Goal: Complete application form

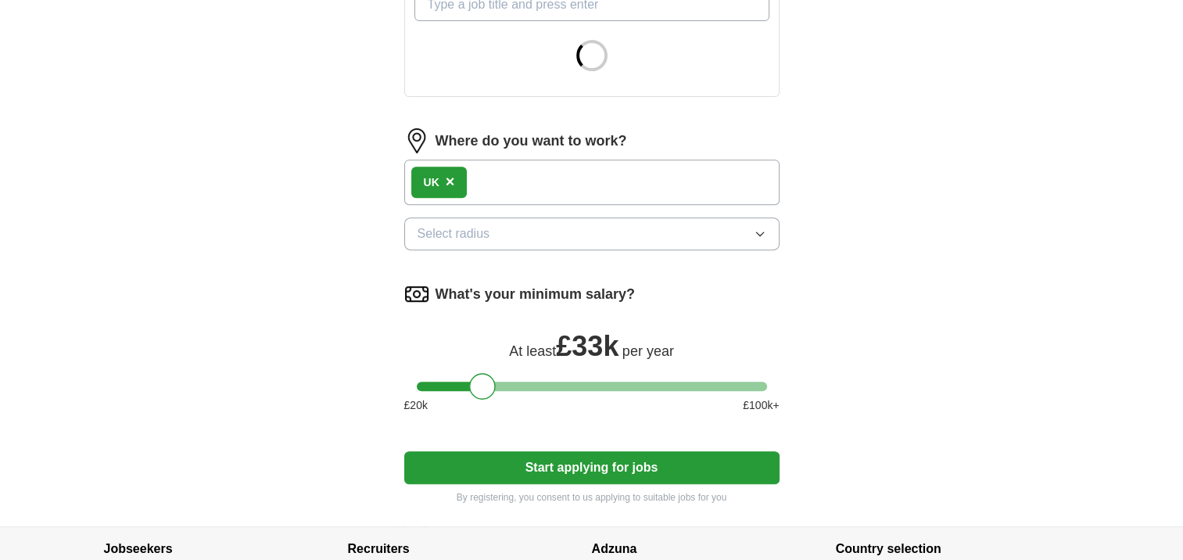
scroll to position [627, 0]
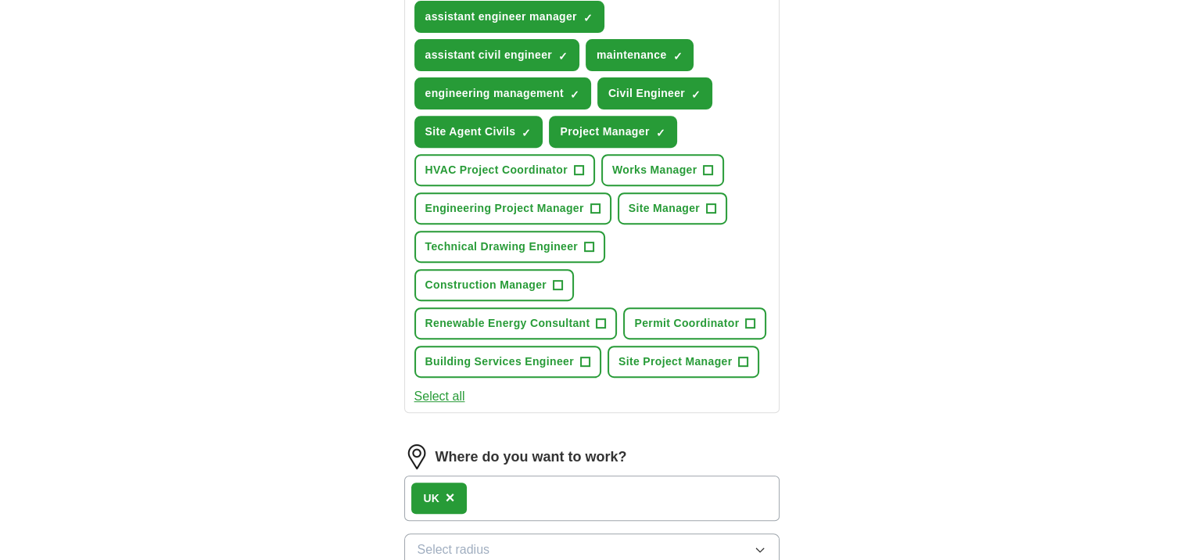
drag, startPoint x: 485, startPoint y: 357, endPoint x: 553, endPoint y: 363, distance: 69.0
click at [553, 363] on form "Select a CV [PERSON_NAME] MOHAMMADI1.pdf [DATE] 09:39 Upload a different CV By …" at bounding box center [591, 203] width 375 height 1234
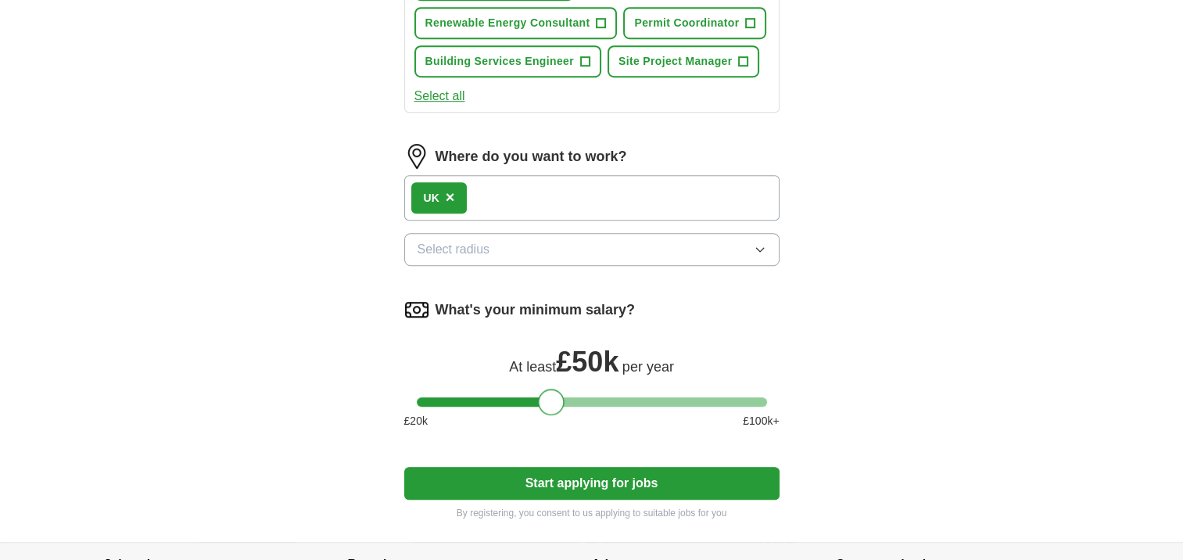
scroll to position [928, 0]
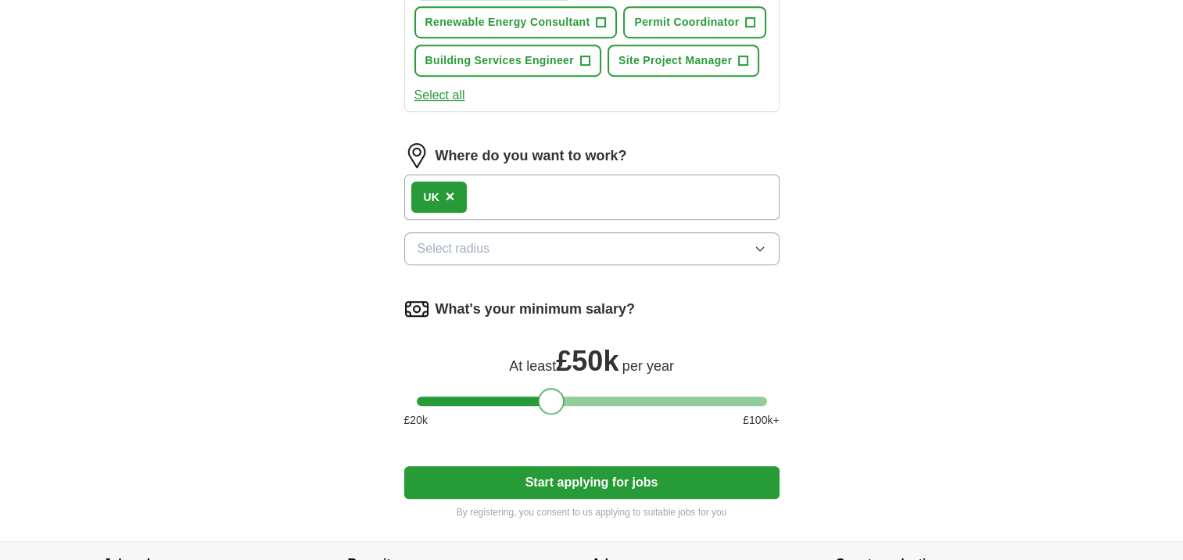
click at [555, 396] on div at bounding box center [551, 401] width 27 height 27
drag, startPoint x: 555, startPoint y: 396, endPoint x: 577, endPoint y: 396, distance: 21.9
click at [577, 396] on div at bounding box center [571, 401] width 27 height 27
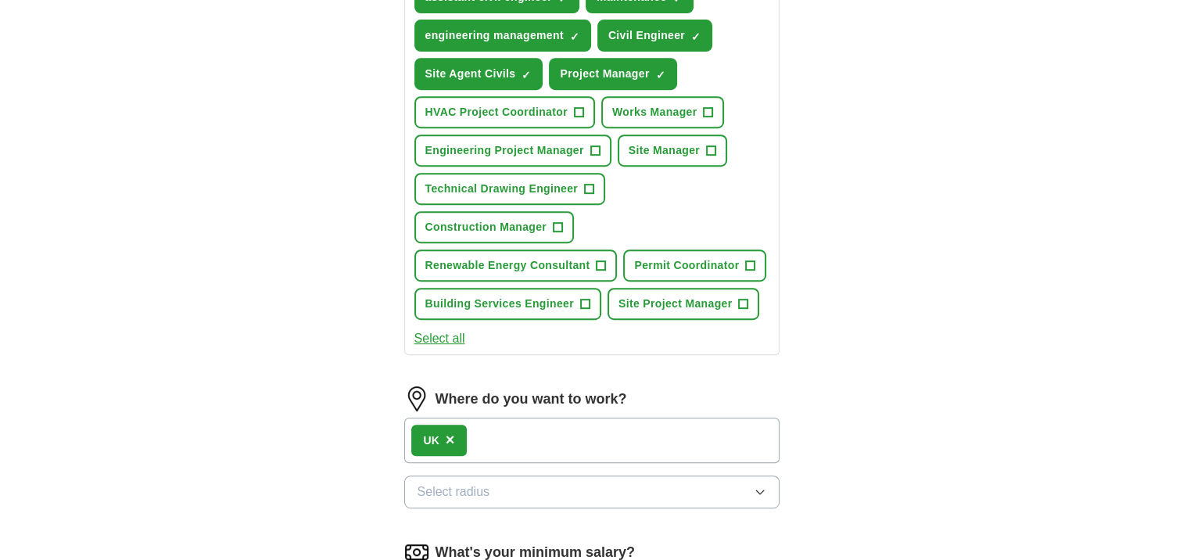
scroll to position [661, 0]
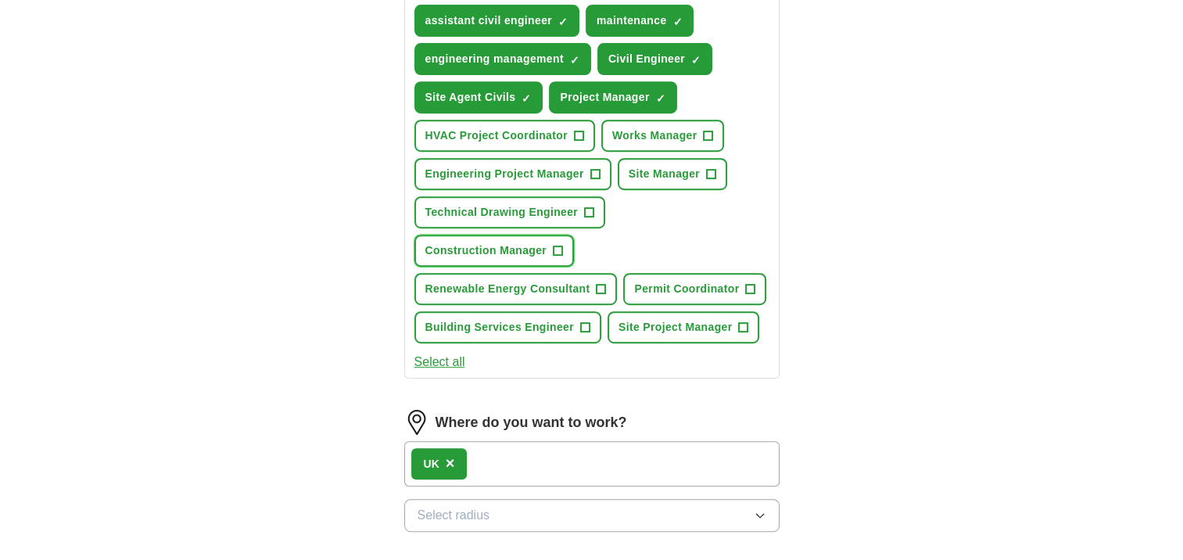
click at [558, 250] on button "Construction Manager +" at bounding box center [494, 251] width 160 height 32
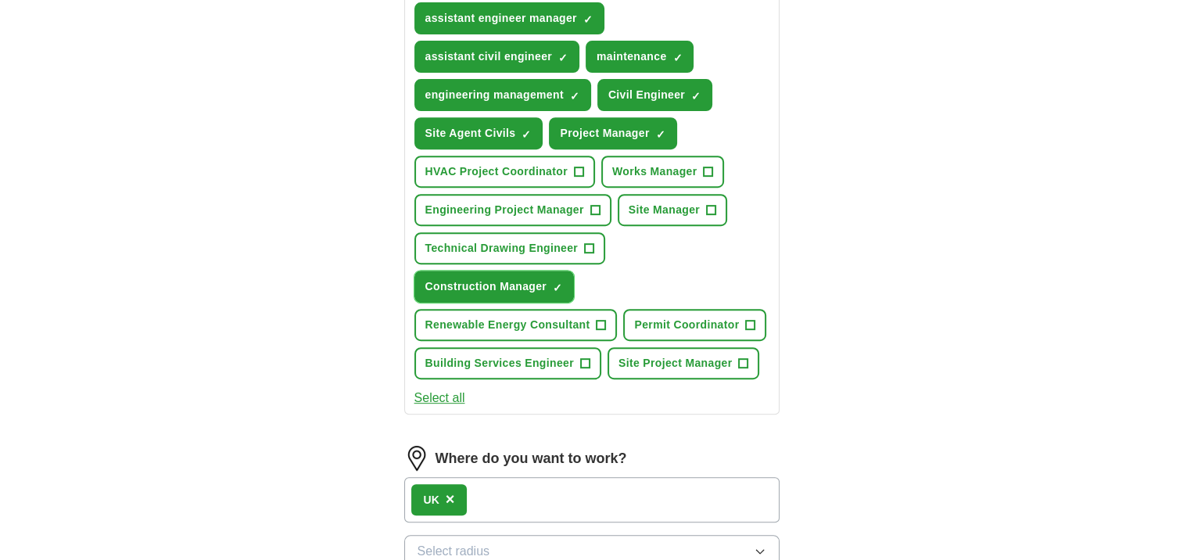
scroll to position [625, 0]
click at [740, 357] on span "+" at bounding box center [743, 363] width 9 height 13
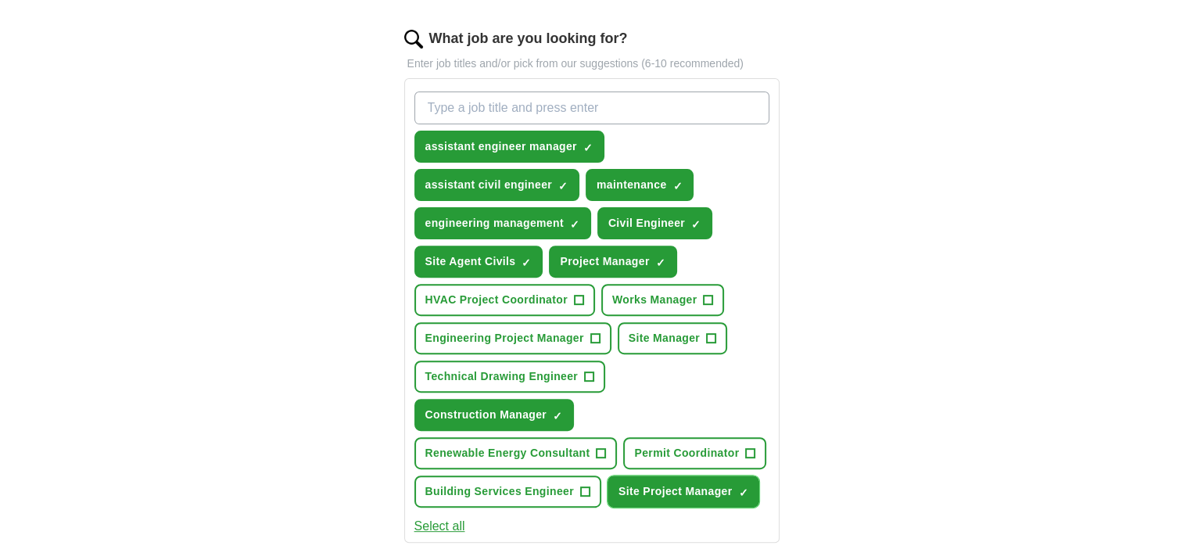
scroll to position [497, 0]
click at [709, 334] on span "+" at bounding box center [711, 338] width 9 height 13
click at [576, 113] on input "What job are you looking for?" at bounding box center [591, 107] width 355 height 33
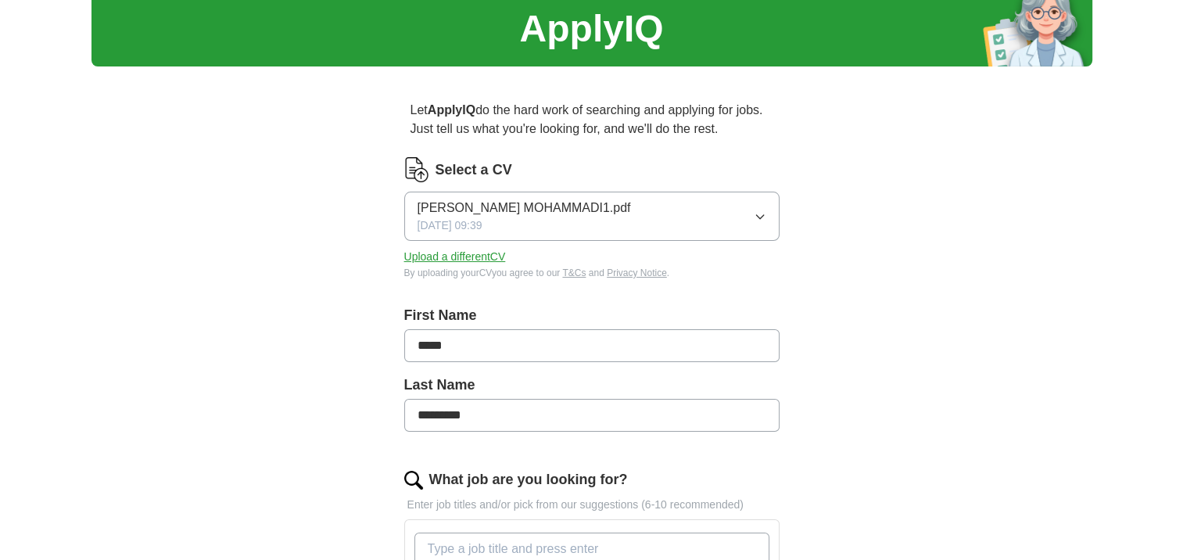
scroll to position [56, 0]
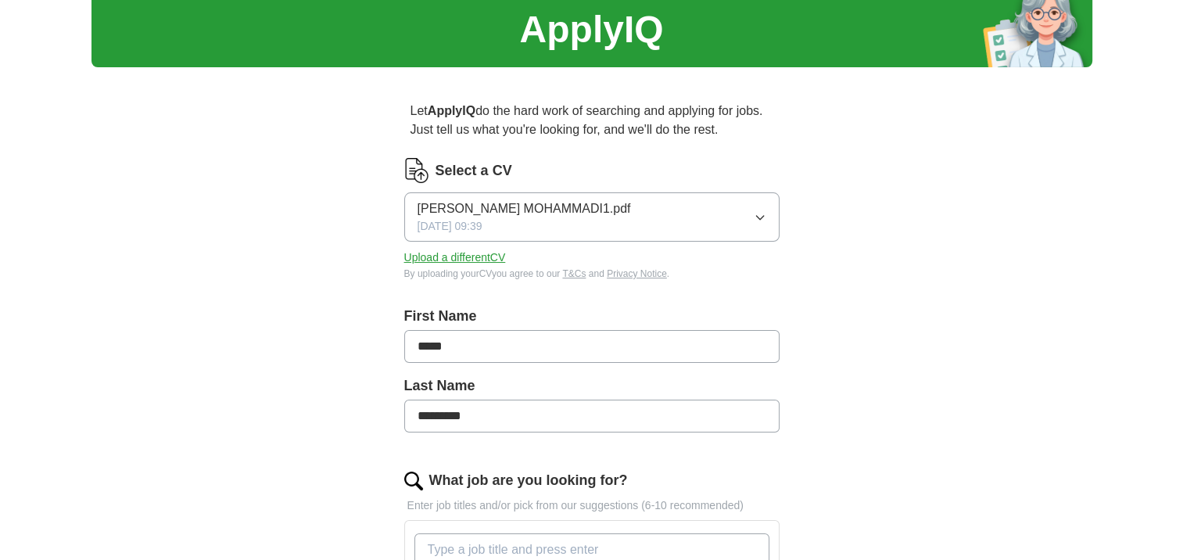
click at [722, 208] on button "[PERSON_NAME] MOHAMMADI1.pdf [DATE] 09:39" at bounding box center [591, 216] width 375 height 49
click at [576, 223] on div "[PERSON_NAME] MOHAMMADI1.pdf [DATE] 09:39" at bounding box center [523, 216] width 213 height 35
click at [443, 255] on button "Upload a different CV" at bounding box center [455, 257] width 102 height 16
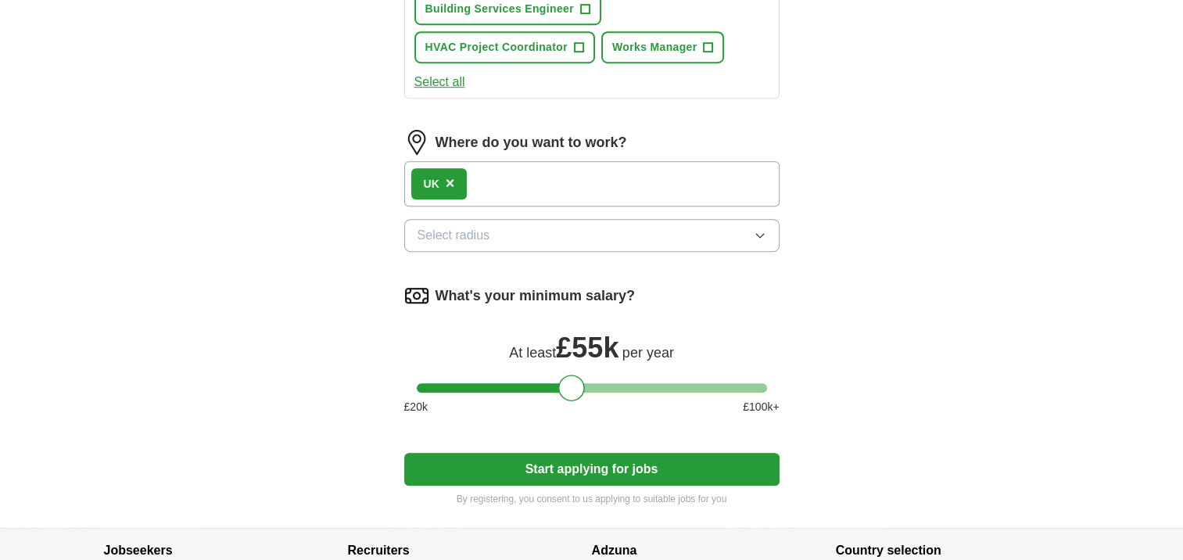
scroll to position [1074, 0]
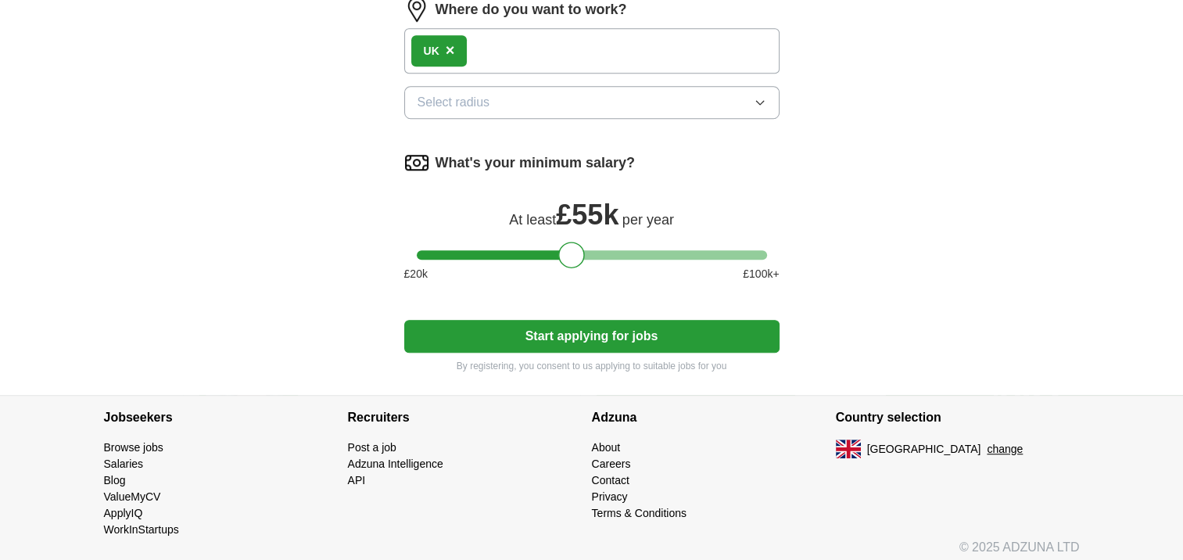
click at [600, 330] on button "Start applying for jobs" at bounding box center [591, 336] width 375 height 33
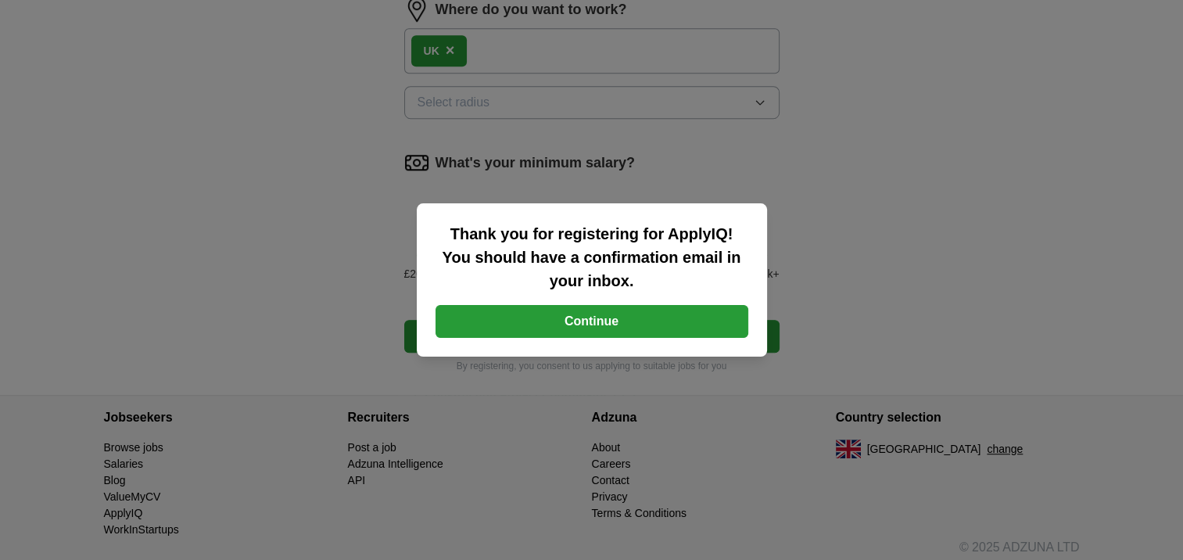
click at [600, 330] on button "Continue" at bounding box center [591, 321] width 313 height 33
